Goal: Subscribe to service/newsletter

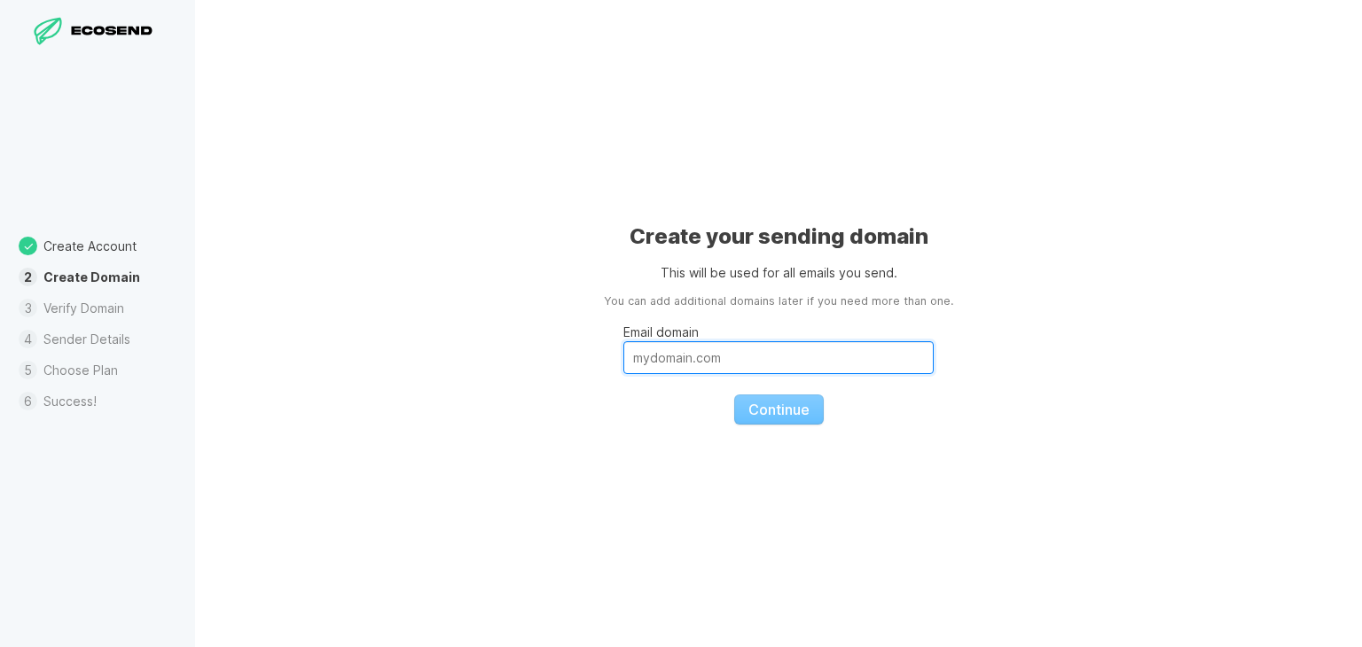
click at [694, 345] on input "Email domain" at bounding box center [778, 357] width 310 height 33
click at [660, 356] on input "Email domain" at bounding box center [778, 357] width 310 height 33
paste input "[DOMAIN_NAME]"
type input "[DOMAIN_NAME]"
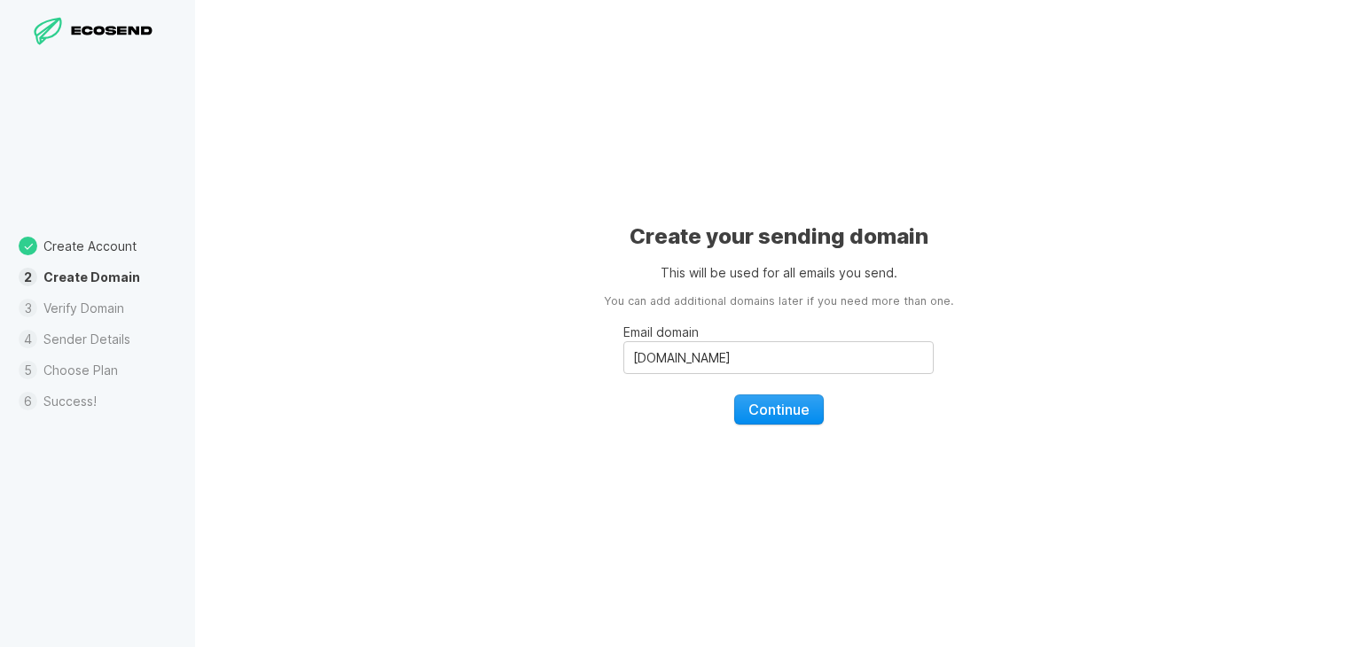
click at [790, 419] on button "Continue" at bounding box center [779, 410] width 90 height 30
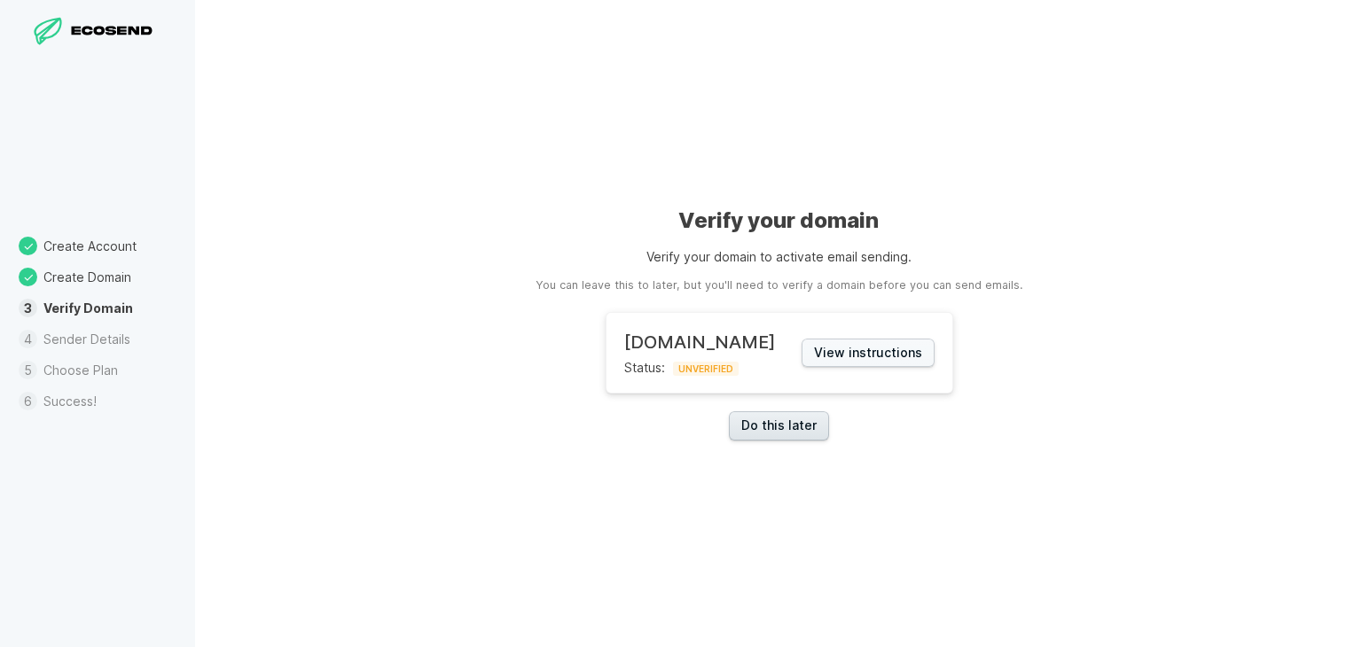
click at [779, 427] on link "Do this later" at bounding box center [779, 425] width 100 height 29
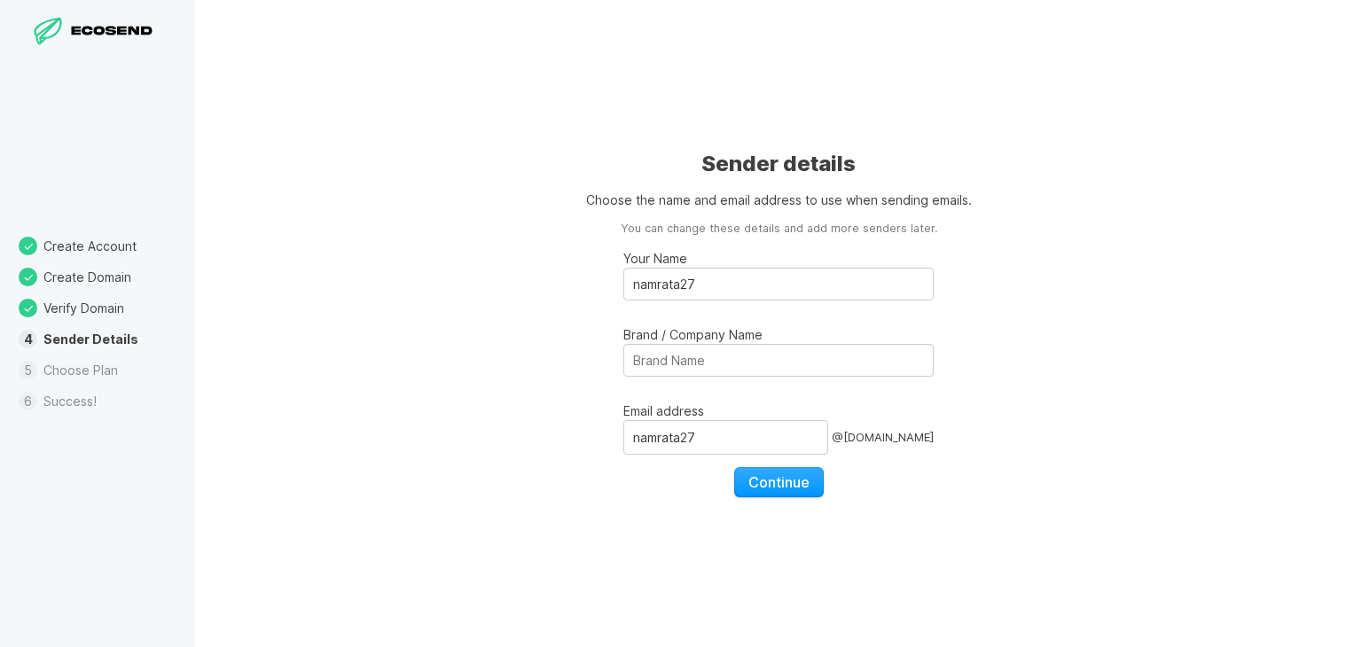
click at [83, 364] on li "Choose Plan" at bounding box center [97, 370] width 195 height 31
click at [668, 355] on input "Brand / Company Name" at bounding box center [778, 360] width 310 height 33
click at [802, 497] on div "Sender details Choose the name and email address to use when sending emails. Yo…" at bounding box center [778, 323] width 1167 height 647
click at [771, 473] on span "Continue" at bounding box center [778, 482] width 61 height 18
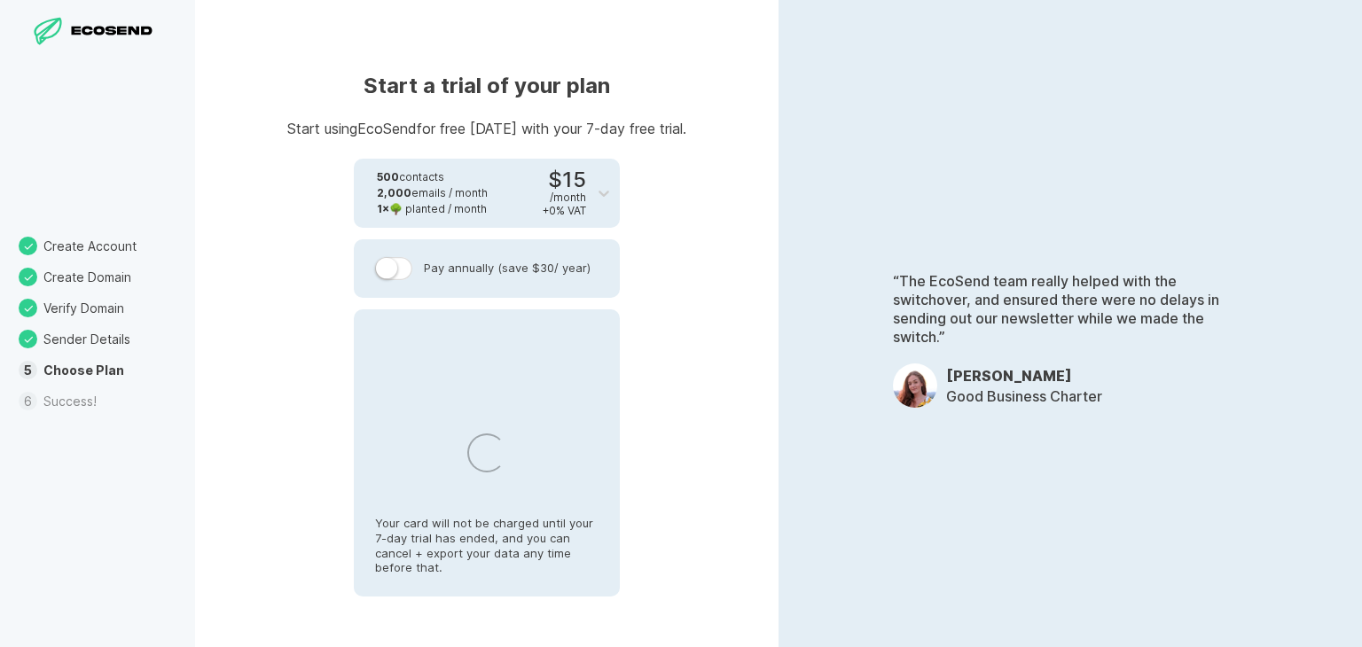
select select "IN"
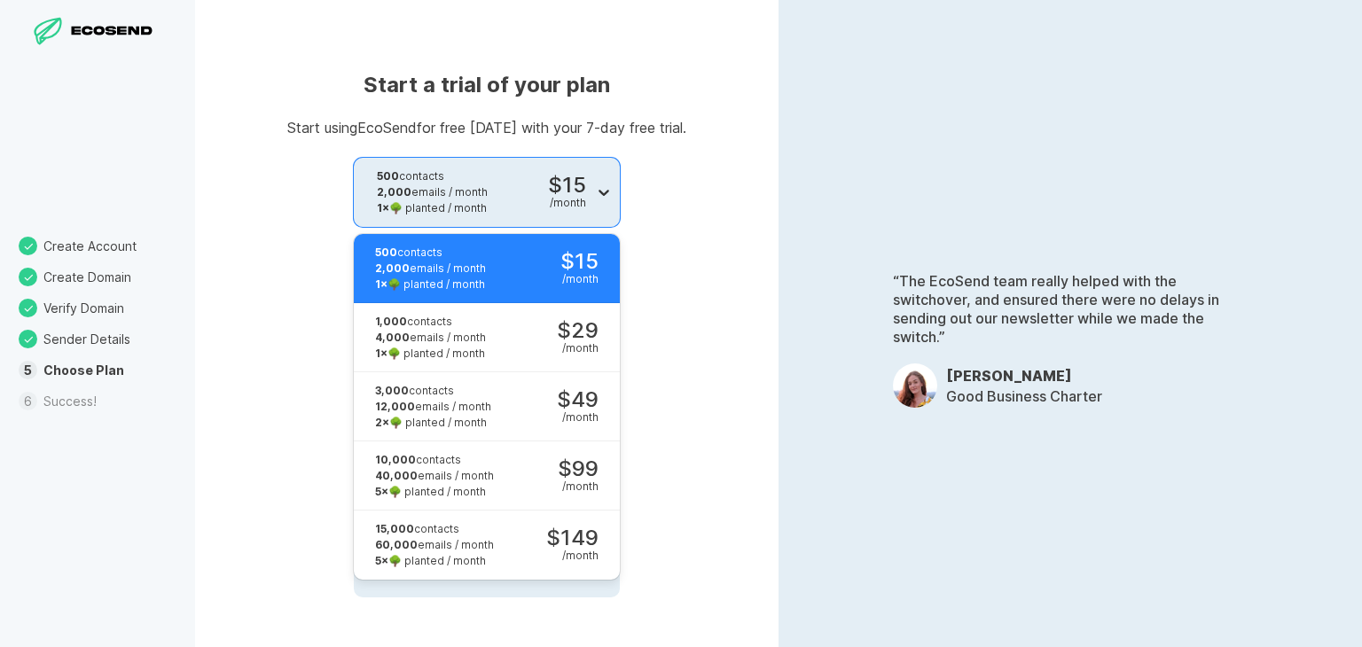
click at [597, 191] on icon at bounding box center [604, 193] width 18 height 18
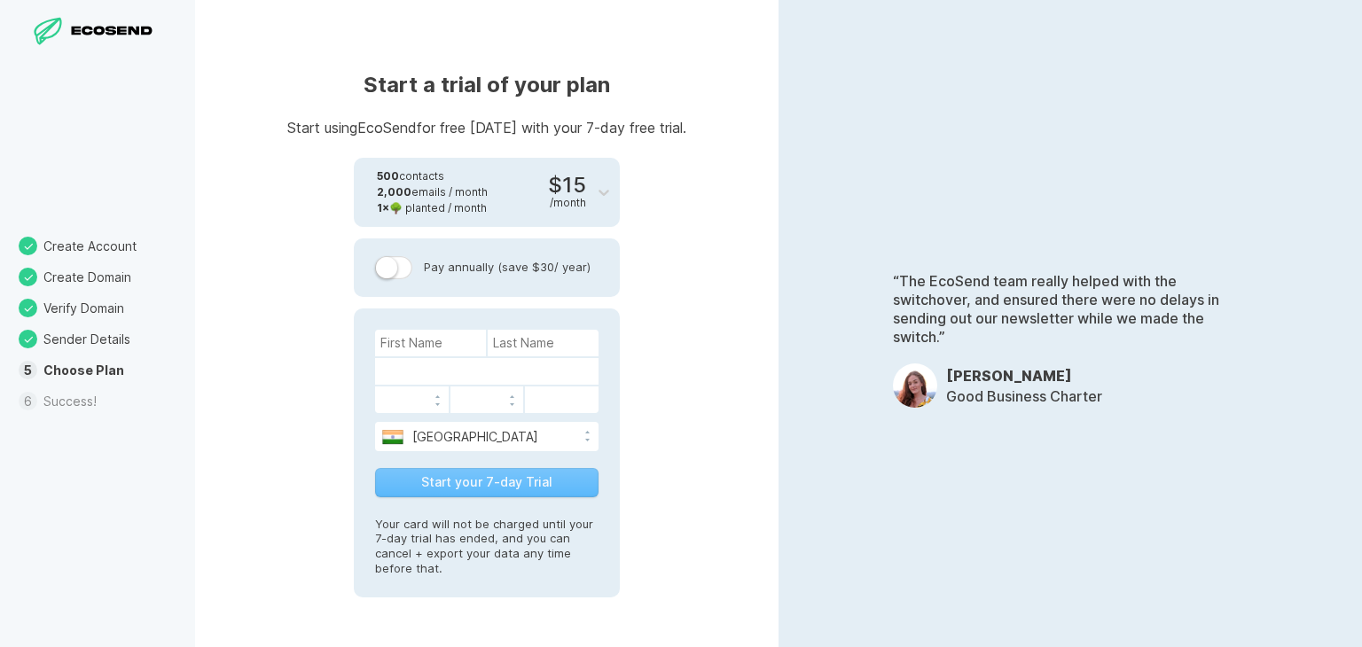
click at [791, 292] on div "“The EcoSend team really helped with the switchover, and ensured there were no …" at bounding box center [1069, 323] width 583 height 647
